Goal: Information Seeking & Learning: Learn about a topic

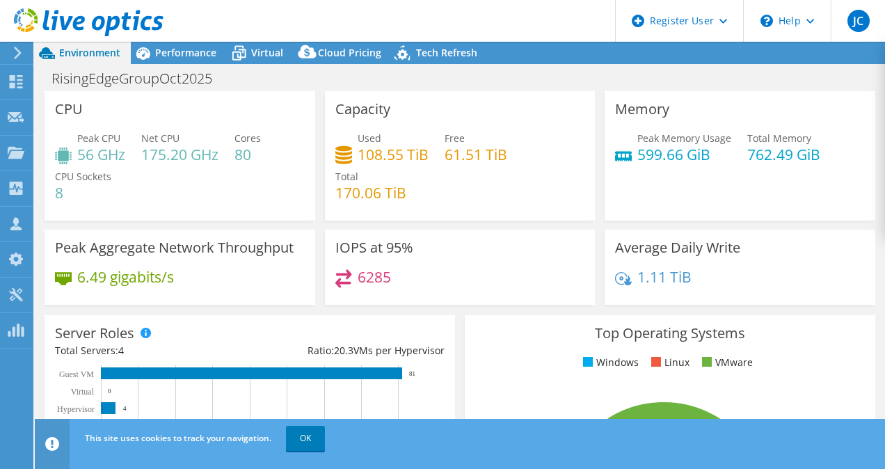
select select "[GEOGRAPHIC_DATA]"
select select "CAD"
radio input "true"
radio input "false"
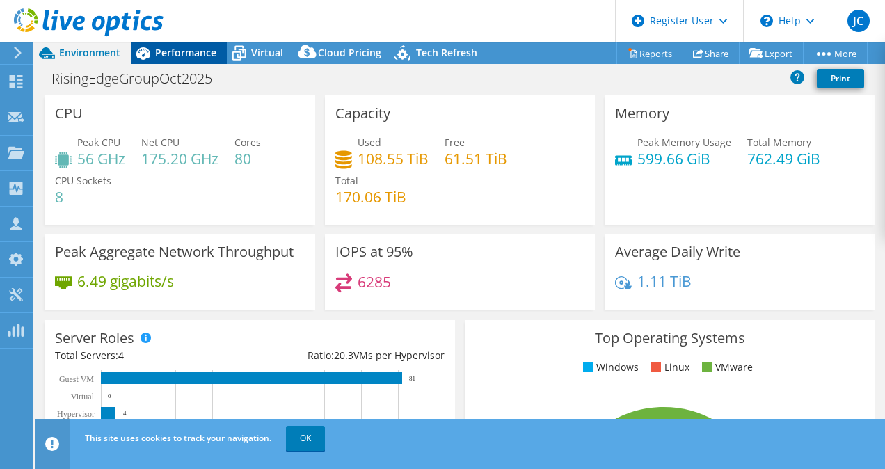
click at [198, 55] on span "Performance" at bounding box center [185, 52] width 61 height 13
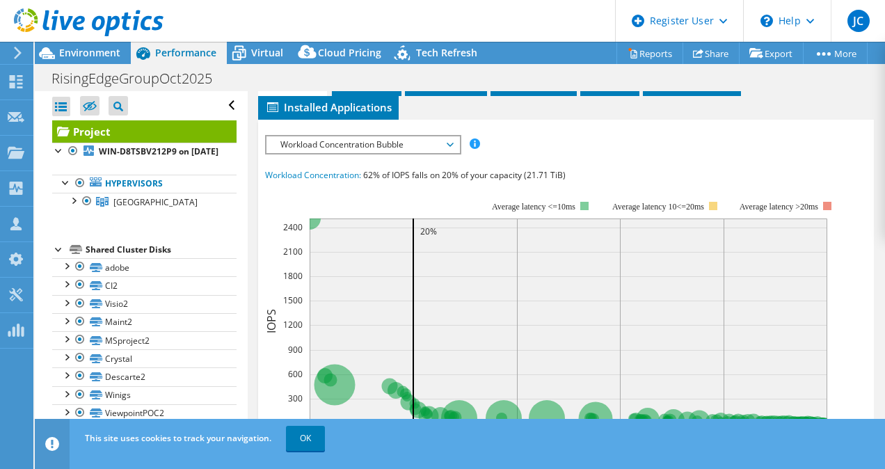
scroll to position [412, 0]
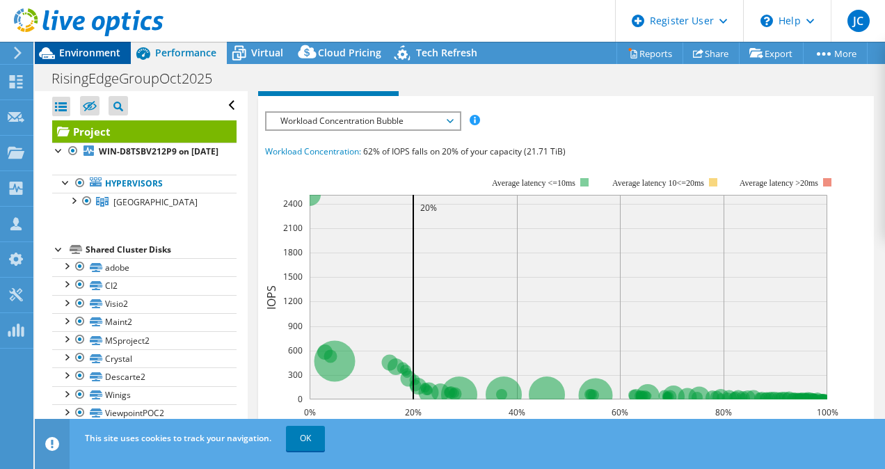
click at [103, 51] on span "Environment" at bounding box center [89, 52] width 61 height 13
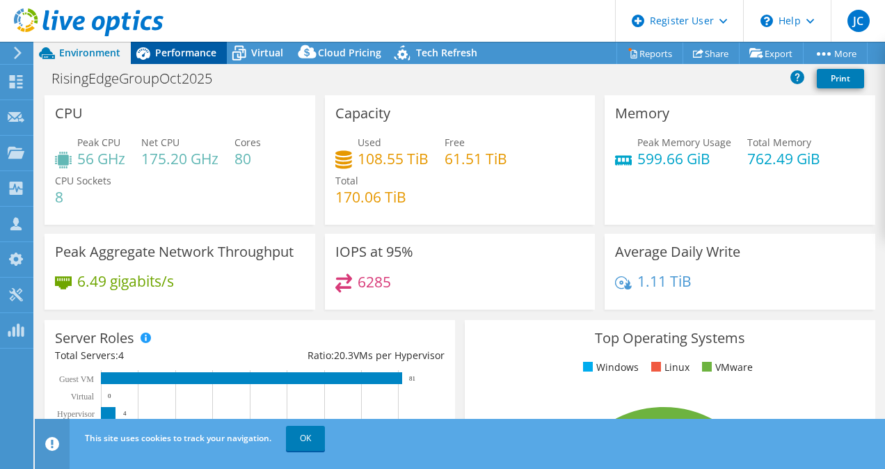
click at [194, 45] on div "Performance" at bounding box center [179, 53] width 96 height 22
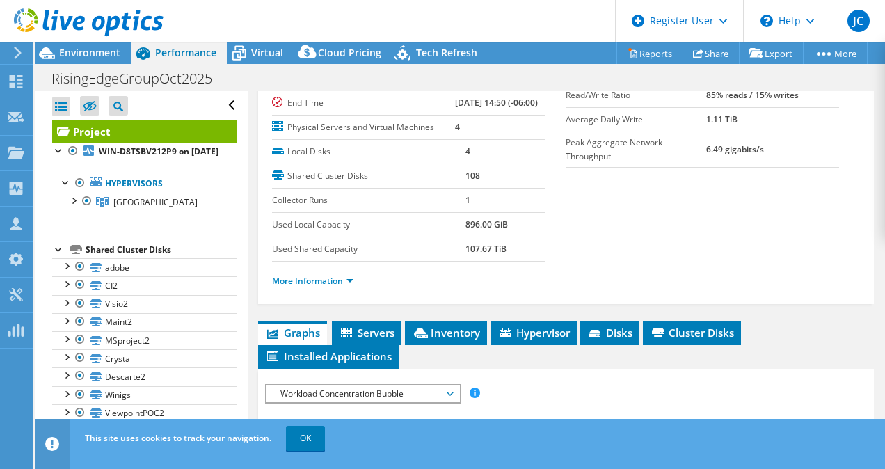
scroll to position [139, 0]
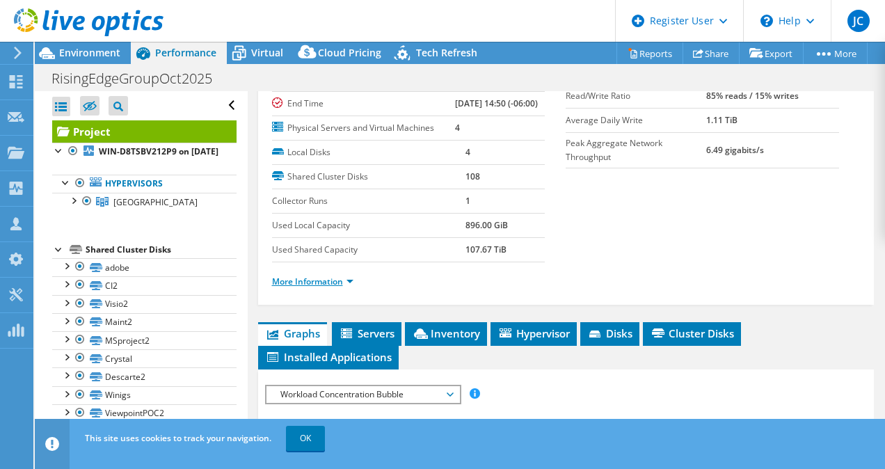
click at [335, 287] on link "More Information" at bounding box center [312, 282] width 81 height 12
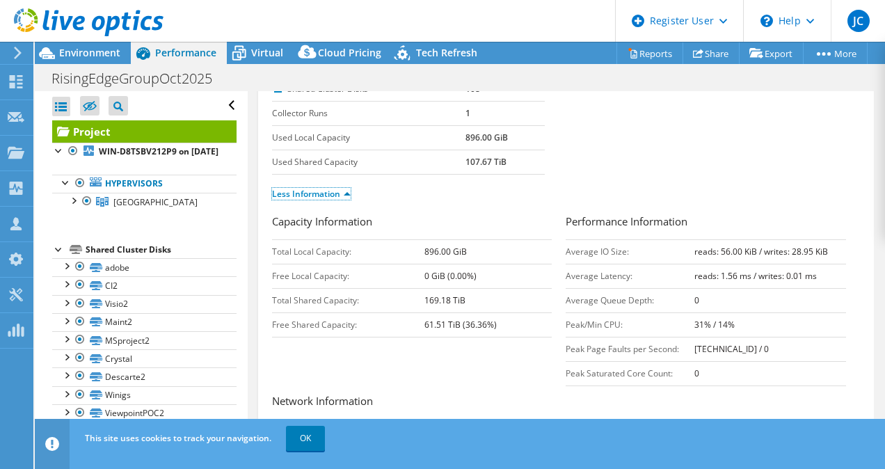
scroll to position [230, 0]
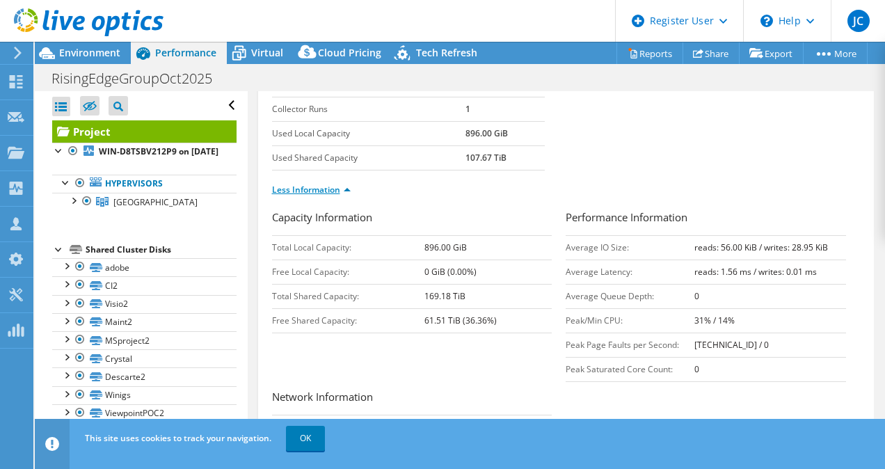
click at [324, 196] on link "Less Information" at bounding box center [311, 190] width 79 height 12
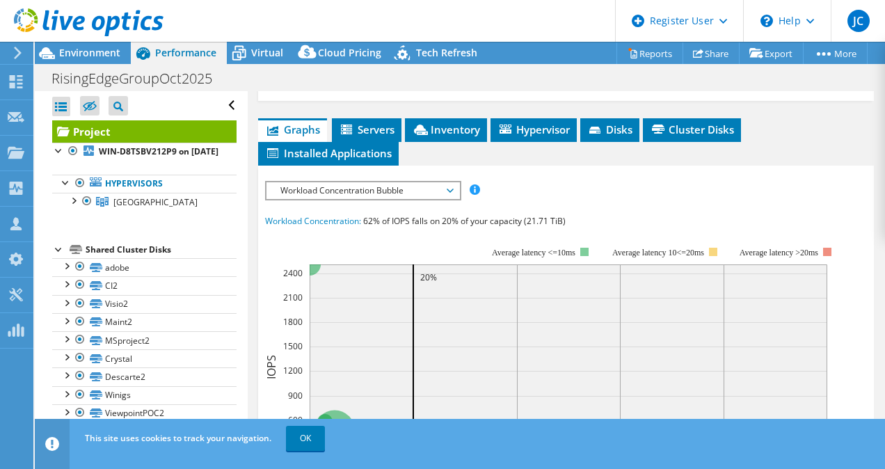
scroll to position [358, 0]
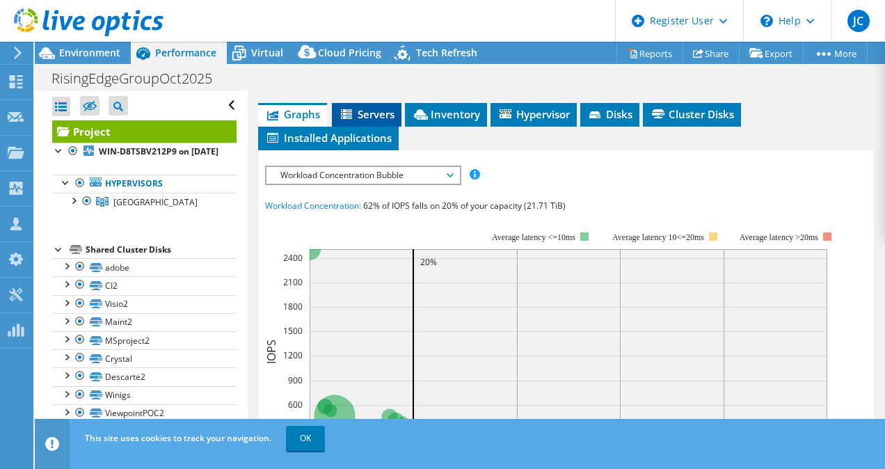
click at [368, 127] on li "Servers" at bounding box center [367, 115] width 70 height 24
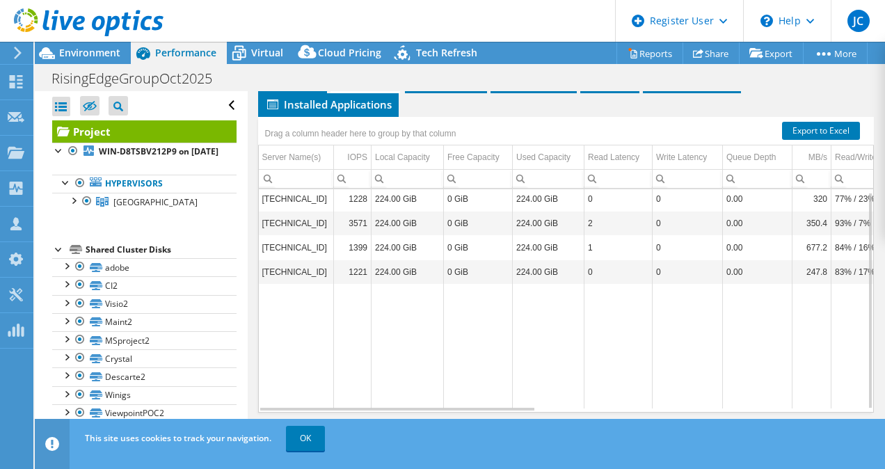
scroll to position [3, 0]
click at [567, 97] on div "Project Details Prepared for: [PERSON_NAME], [EMAIL_ADDRESS][DOMAIN_NAME] Accou…" at bounding box center [567, 71] width 638 height 742
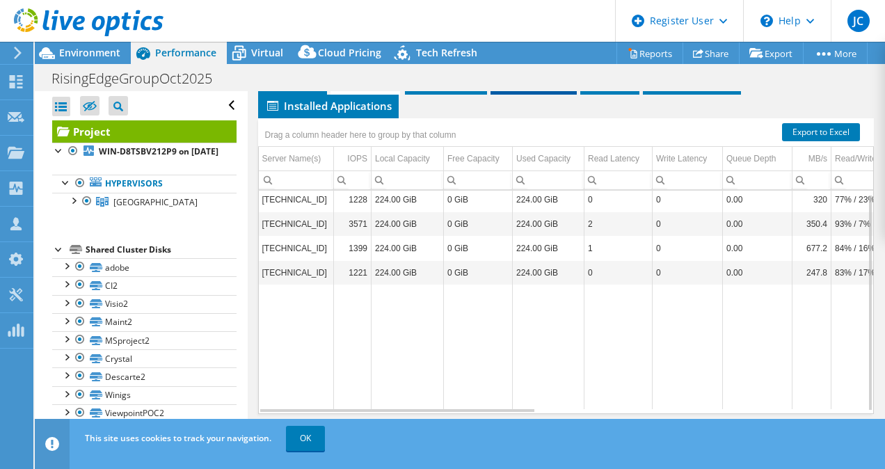
click at [496, 95] on li "Hypervisor" at bounding box center [534, 83] width 86 height 24
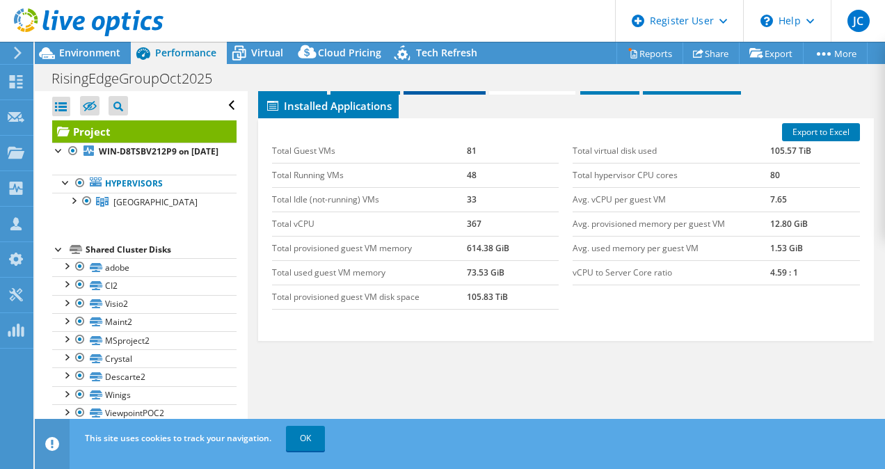
click at [454, 89] on span "Inventory" at bounding box center [445, 82] width 68 height 14
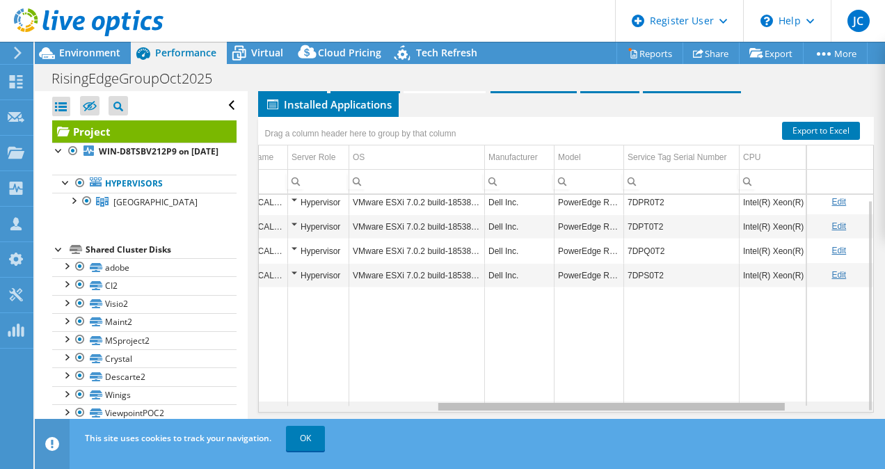
scroll to position [0, 0]
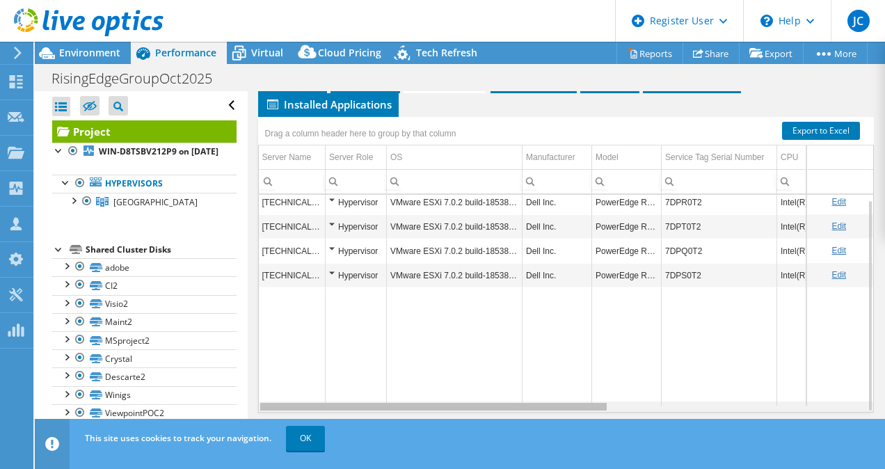
drag, startPoint x: 560, startPoint y: 409, endPoint x: 448, endPoint y: 381, distance: 115.6
click at [448, 381] on body "JC Dell User [PERSON_NAME] [PERSON_NAME][EMAIL_ADDRESS][PERSON_NAME][DOMAIN_NAM…" at bounding box center [442, 234] width 885 height 469
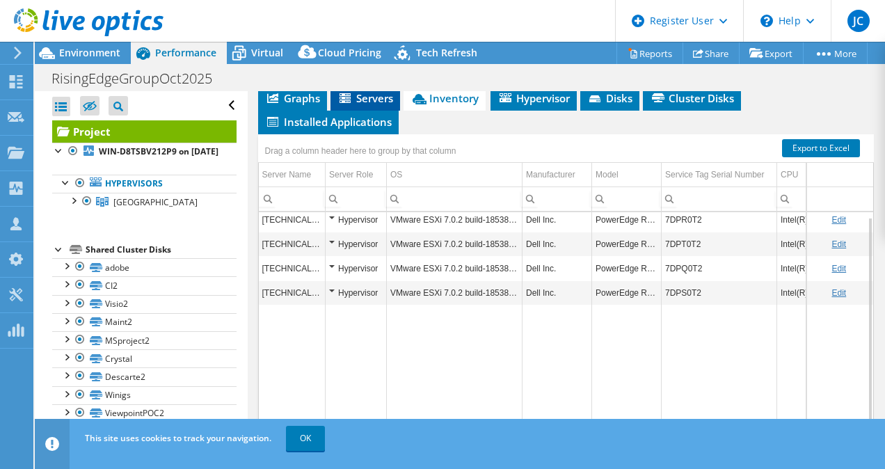
click at [384, 105] on span "Servers" at bounding box center [366, 98] width 56 height 14
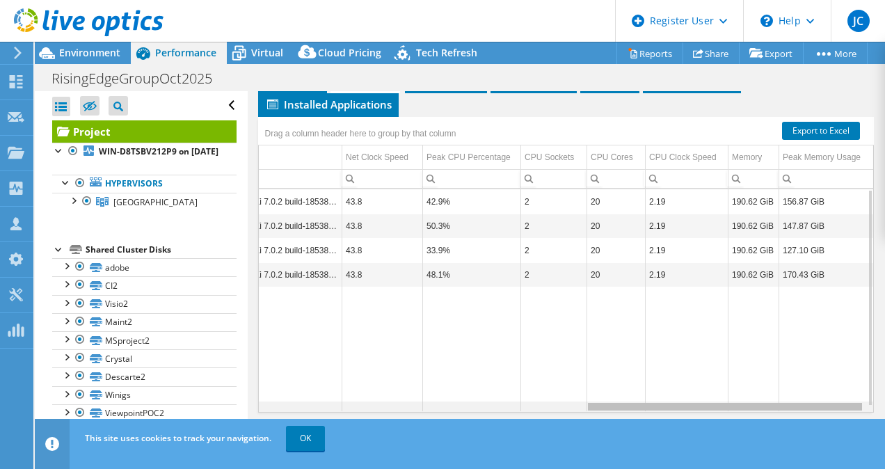
drag, startPoint x: 465, startPoint y: 408, endPoint x: 865, endPoint y: 377, distance: 400.8
click at [865, 377] on body "JC Dell User [PERSON_NAME] [PERSON_NAME][EMAIL_ADDRESS][PERSON_NAME][DOMAIN_NAM…" at bounding box center [442, 234] width 885 height 469
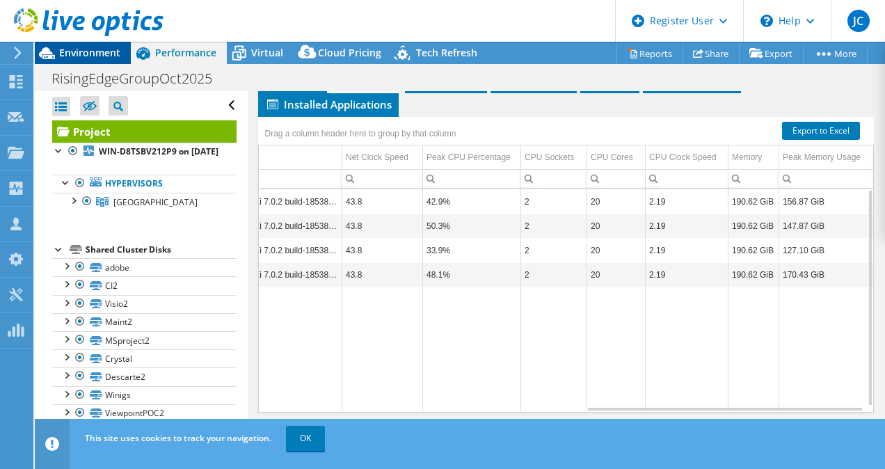
click at [63, 47] on span "Environment" at bounding box center [89, 52] width 61 height 13
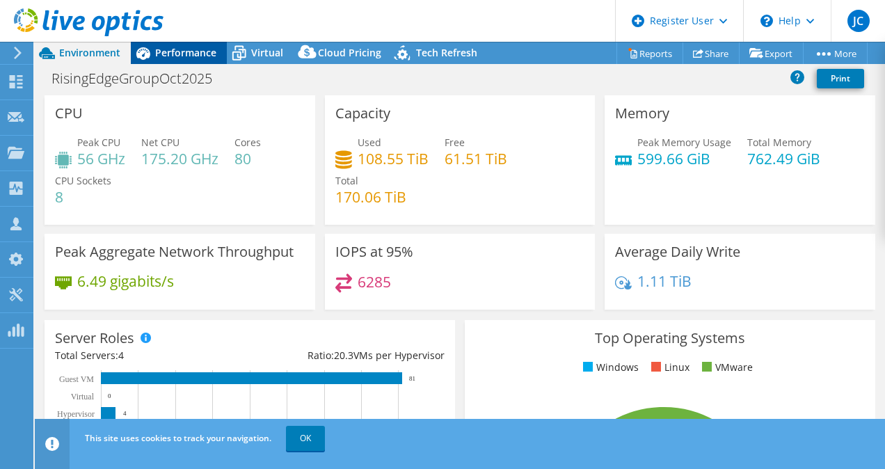
click at [173, 44] on div "Performance" at bounding box center [179, 53] width 96 height 22
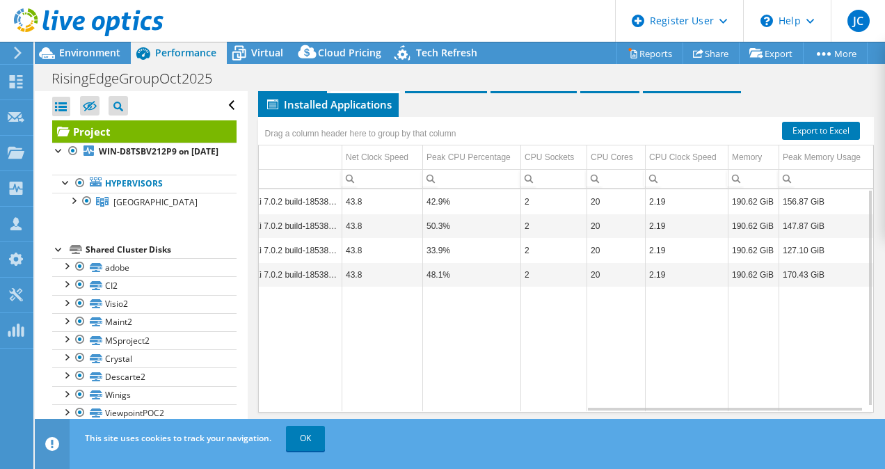
click at [87, 43] on div at bounding box center [82, 23] width 164 height 47
click at [87, 47] on span "Environment" at bounding box center [89, 52] width 61 height 13
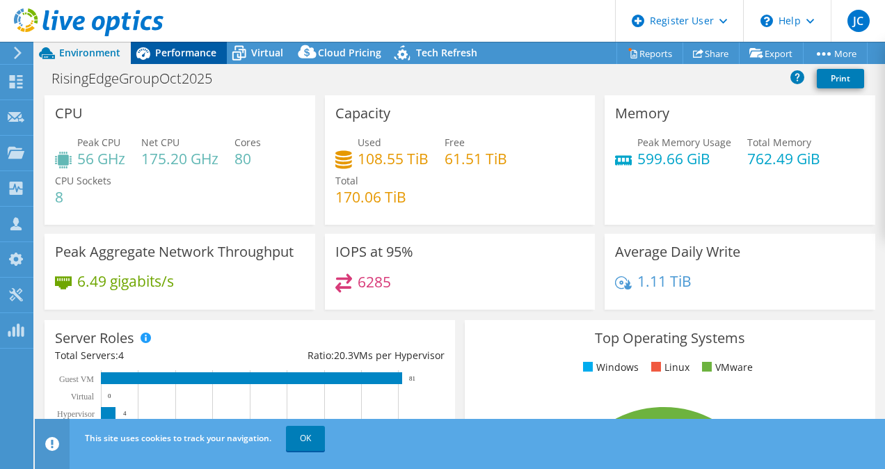
click at [179, 49] on span "Performance" at bounding box center [185, 52] width 61 height 13
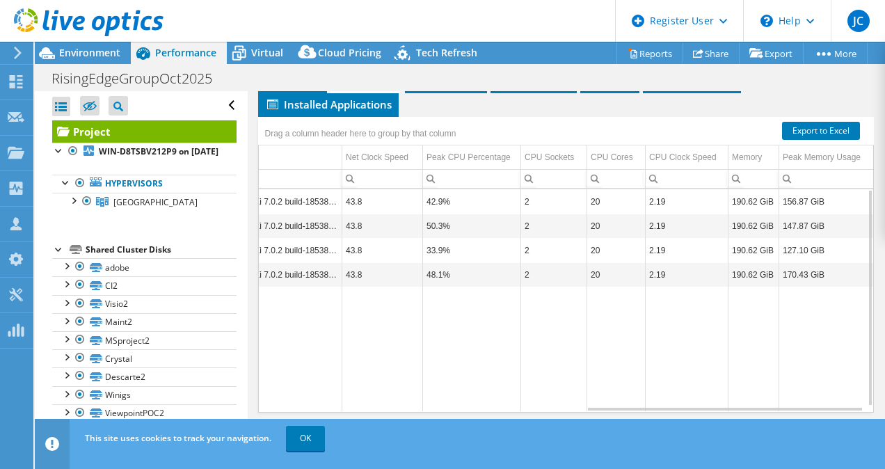
click at [788, 329] on td "Data grid" at bounding box center [827, 349] width 95 height 125
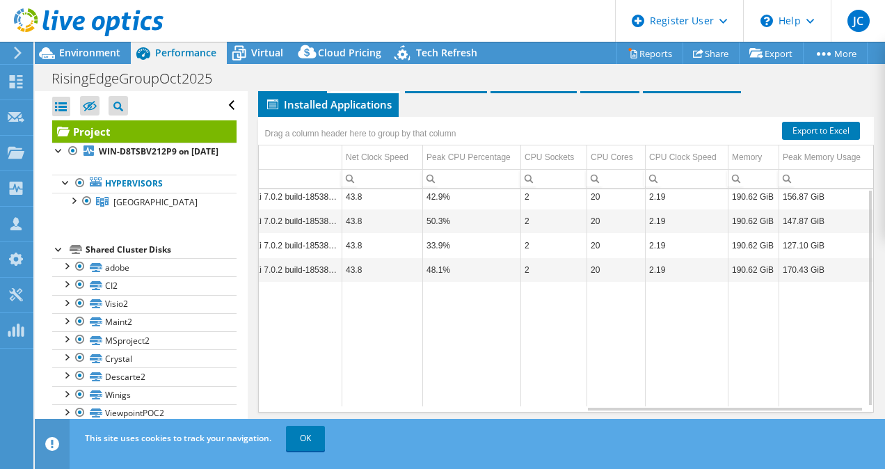
scroll to position [423, 0]
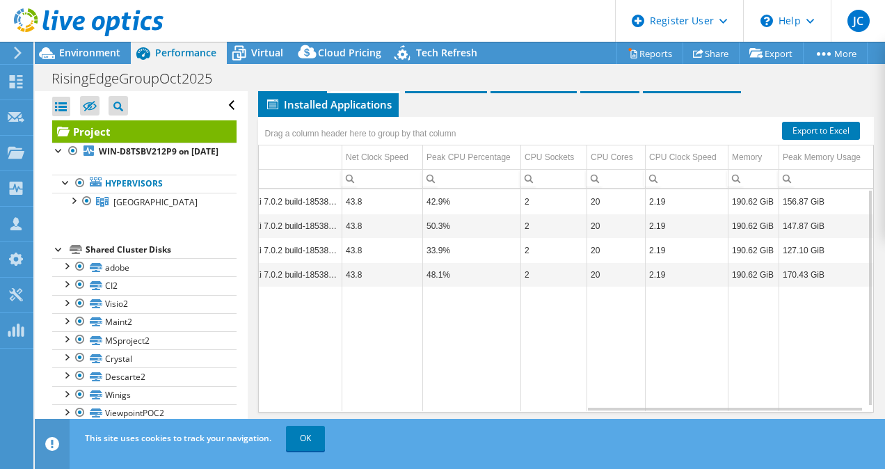
click at [812, 377] on td "Data grid" at bounding box center [827, 349] width 95 height 125
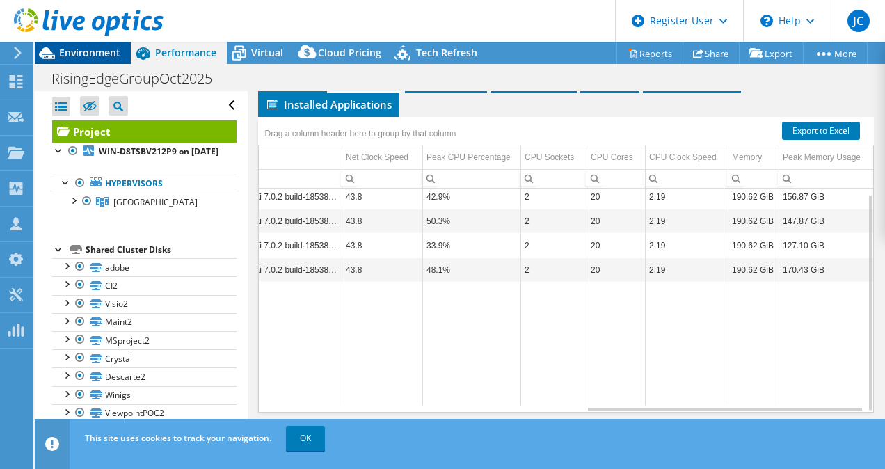
click at [104, 58] on span "Environment" at bounding box center [89, 52] width 61 height 13
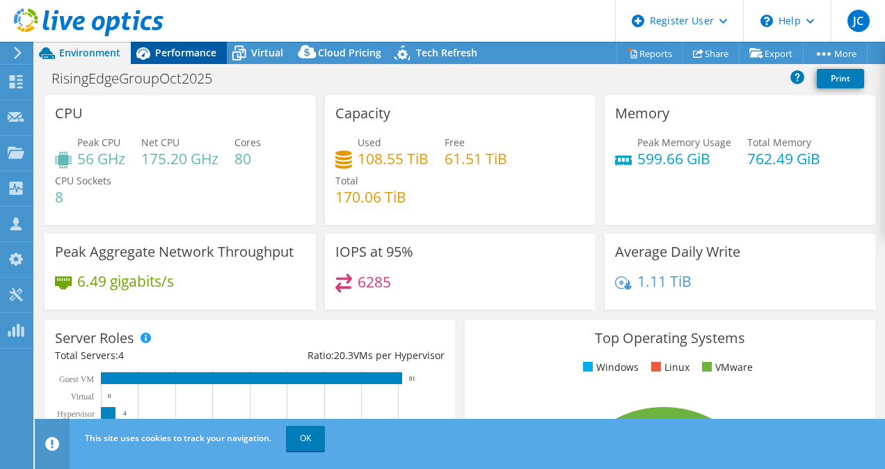
click at [188, 49] on span "Performance" at bounding box center [185, 52] width 61 height 13
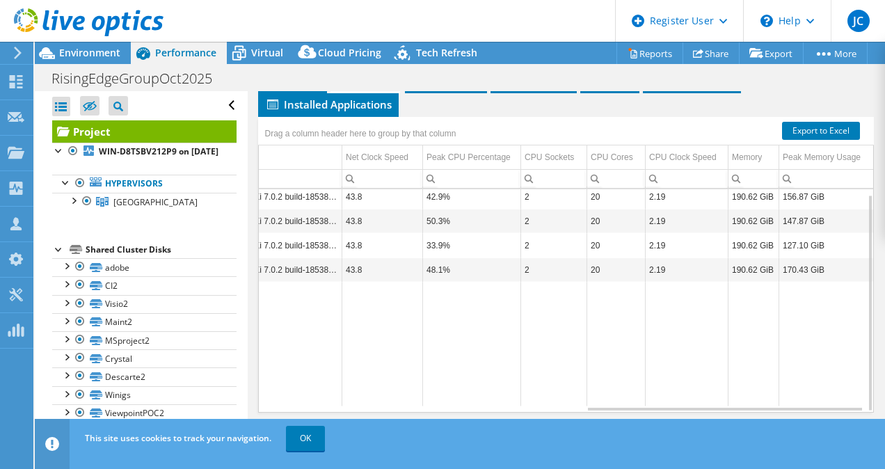
click at [814, 384] on td "Data grid" at bounding box center [827, 344] width 95 height 125
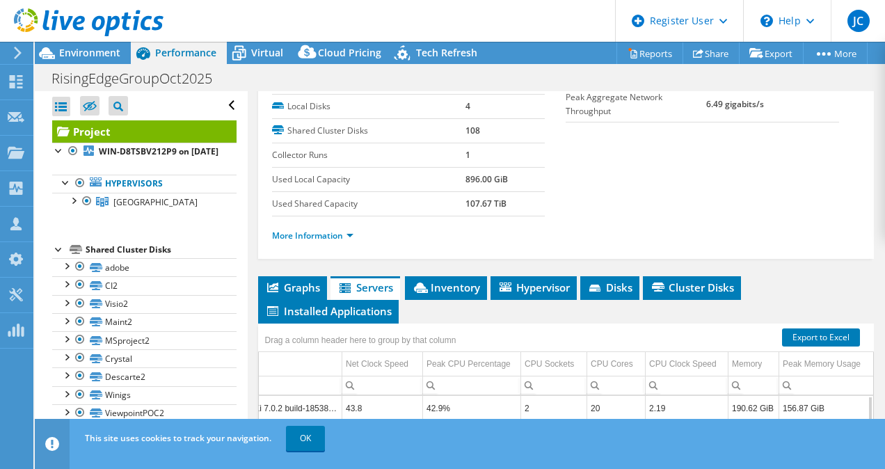
scroll to position [184, 0]
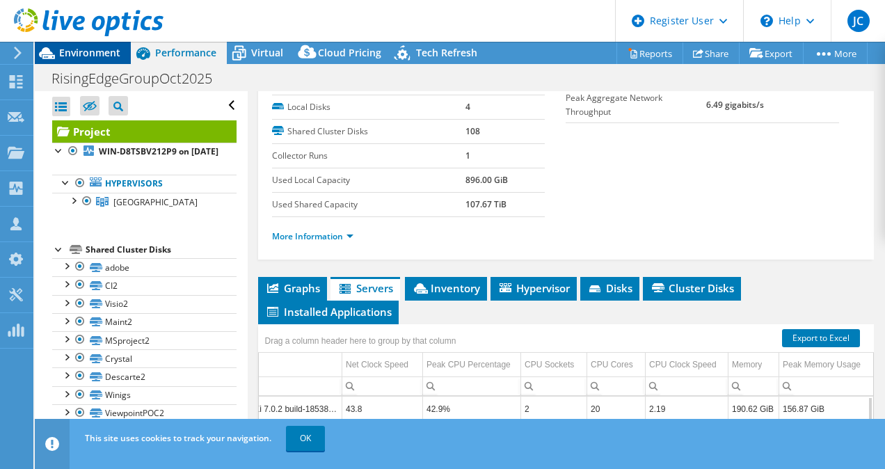
click at [69, 57] on span "Environment" at bounding box center [89, 52] width 61 height 13
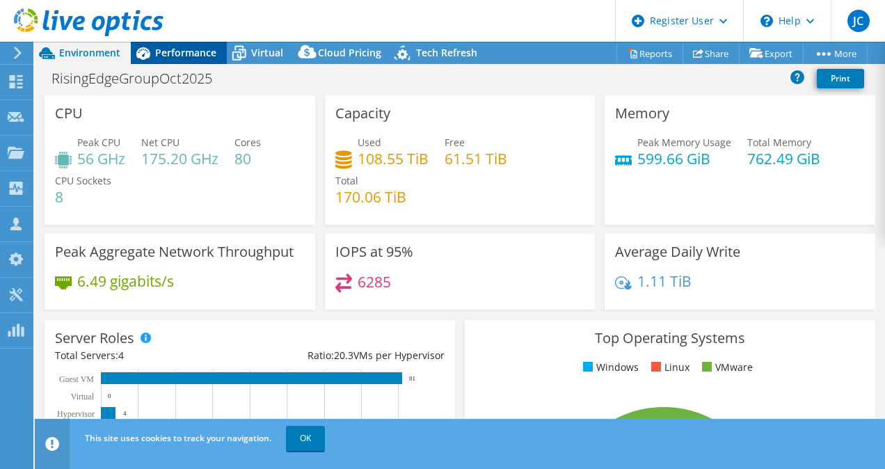
click at [196, 56] on span "Performance" at bounding box center [185, 52] width 61 height 13
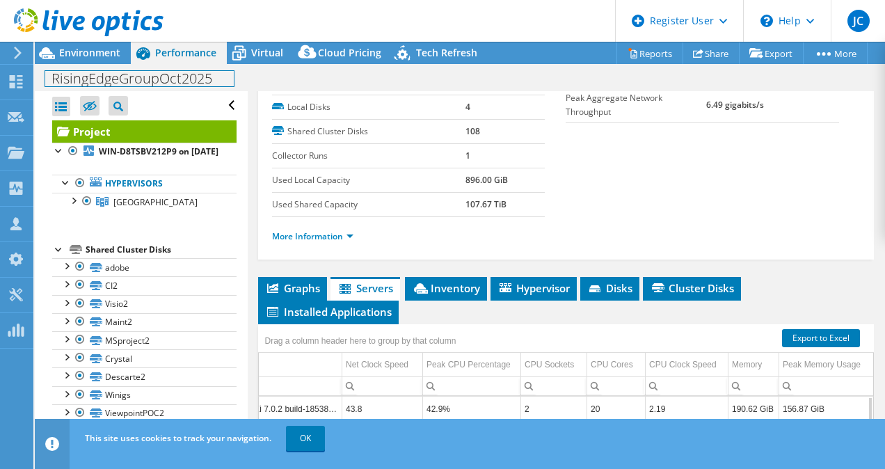
click at [109, 64] on div "RisingEdgeGroupOct2025 Print" at bounding box center [460, 77] width 851 height 27
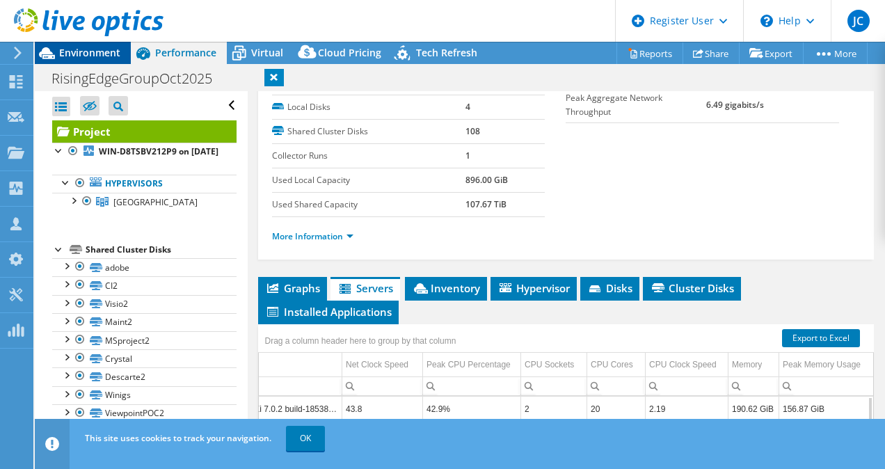
click at [81, 54] on span "Environment" at bounding box center [89, 52] width 61 height 13
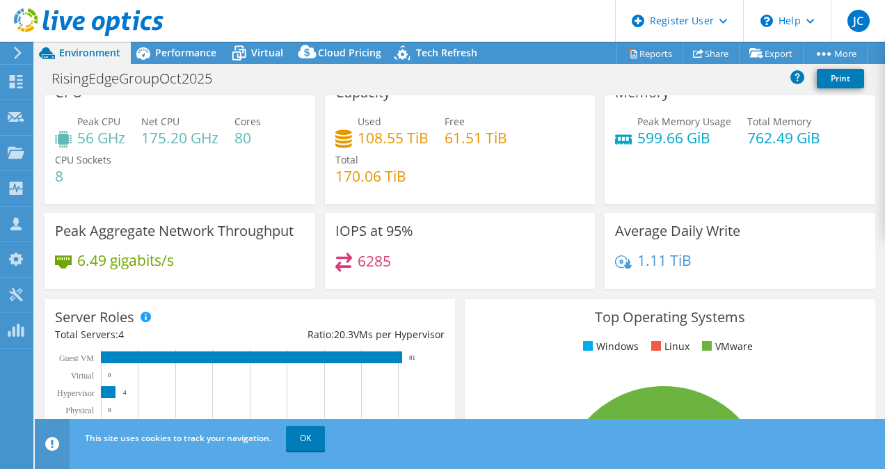
scroll to position [0, 0]
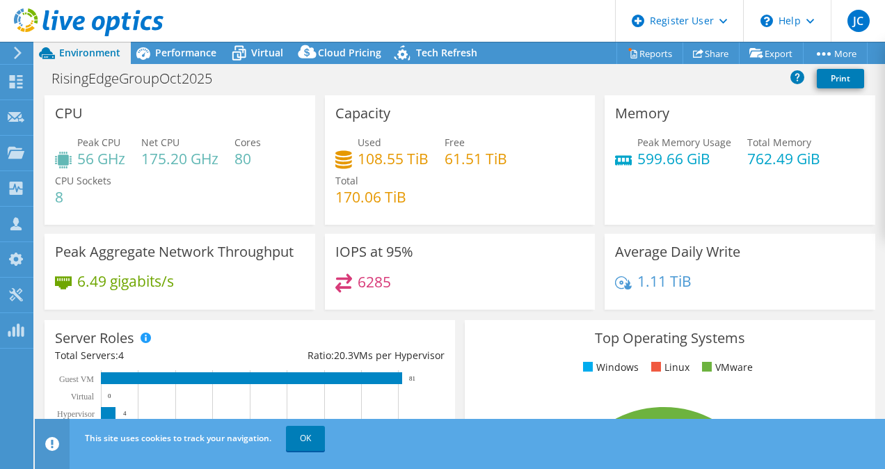
click at [455, 219] on div "Capacity Used 108.55 TiB Free 61.51 TiB Total 170.06 TiB" at bounding box center [460, 159] width 271 height 129
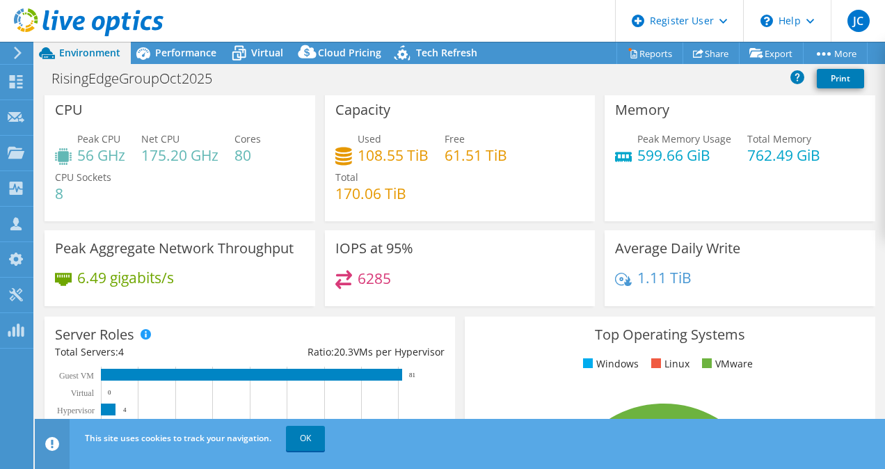
scroll to position [3, 0]
